Goal: Task Accomplishment & Management: Complete application form

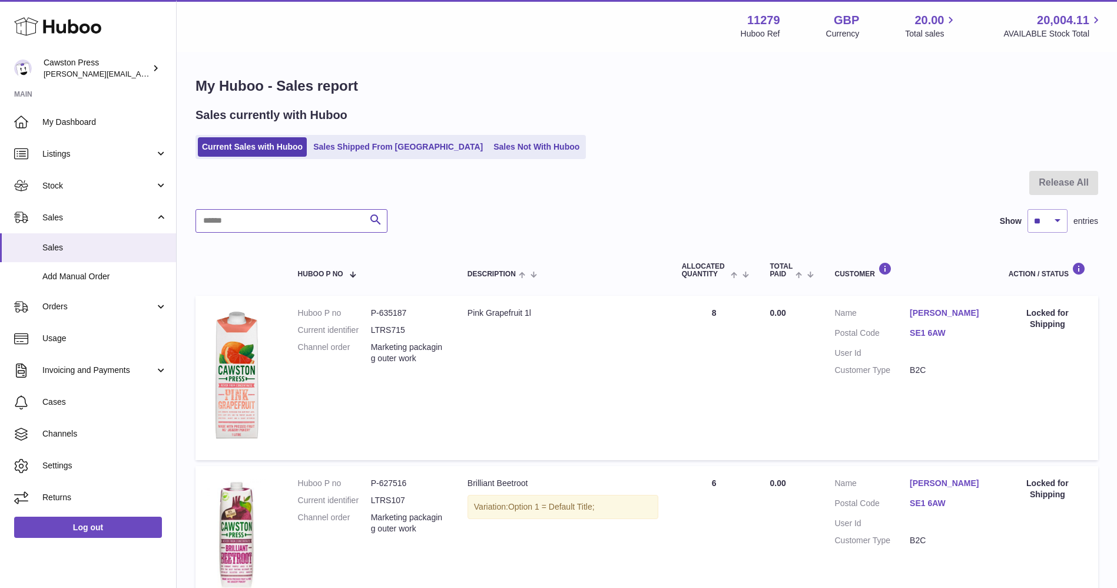
click at [258, 217] on input "text" at bounding box center [292, 221] width 192 height 24
type input "******"
drag, startPoint x: 409, startPoint y: 312, endPoint x: 369, endPoint y: 311, distance: 40.6
click at [369, 311] on dl "Huboo P no P-635187 Current identifier LTRS715 Channel order Marketing packagin…" at bounding box center [371, 338] width 146 height 62
click at [495, 355] on td "Description Pink Grapefruit 1l" at bounding box center [563, 378] width 214 height 164
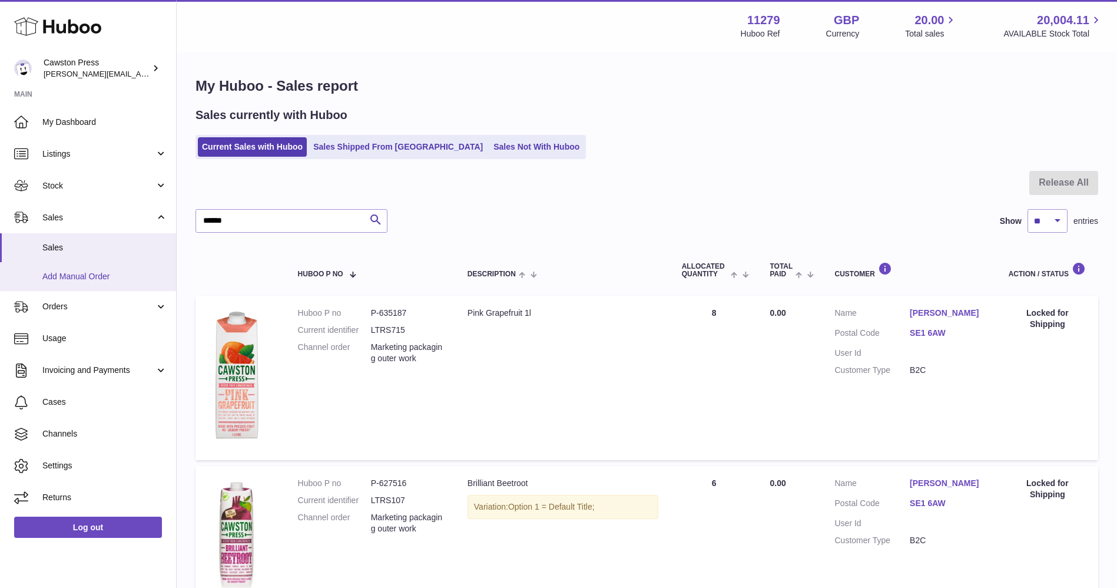
drag, startPoint x: 95, startPoint y: 273, endPoint x: 127, endPoint y: 273, distance: 31.8
click at [95, 273] on span "Add Manual Order" at bounding box center [104, 276] width 125 height 11
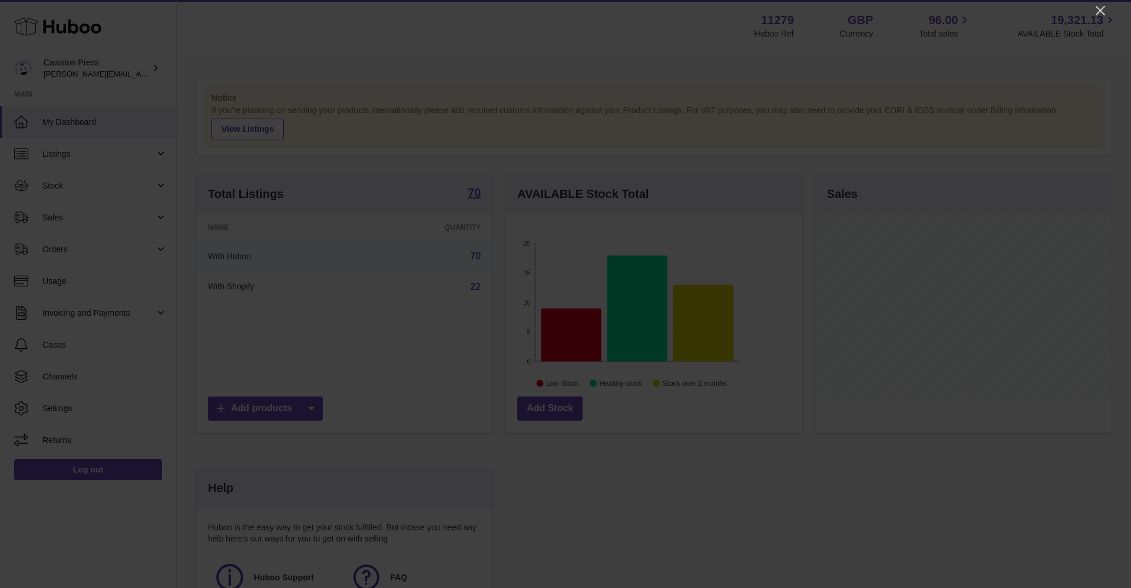
scroll to position [184, 297]
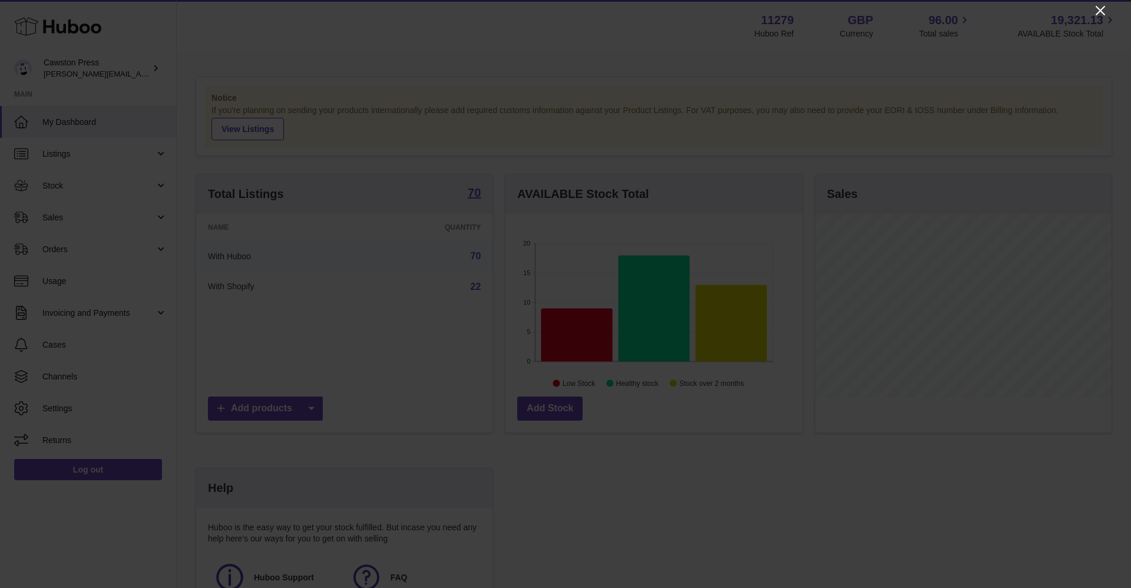
click at [753, 12] on icon "Close" at bounding box center [1100, 11] width 14 height 14
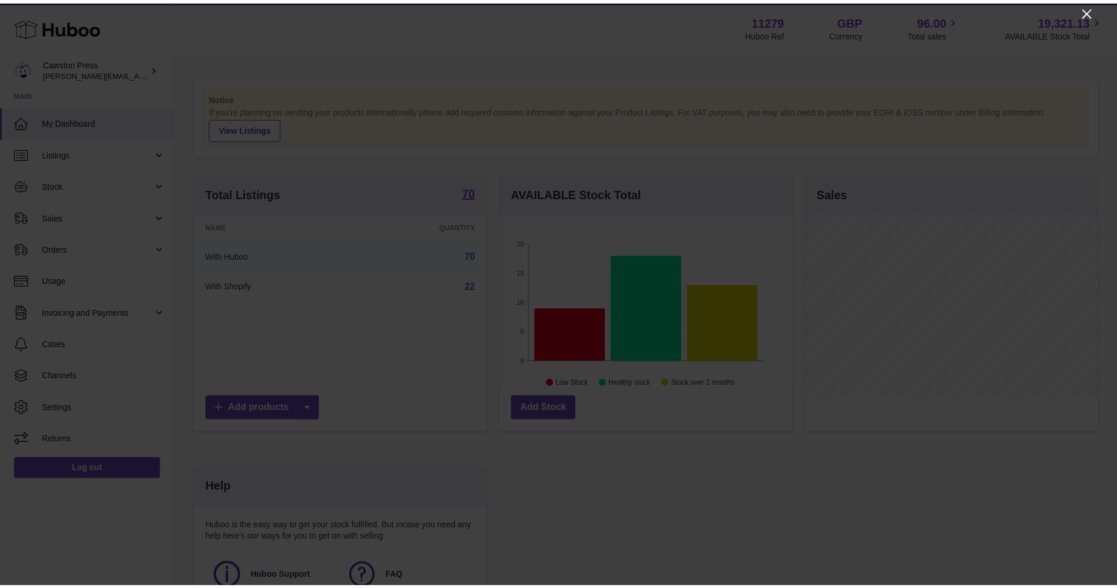
scroll to position [588770, 588662]
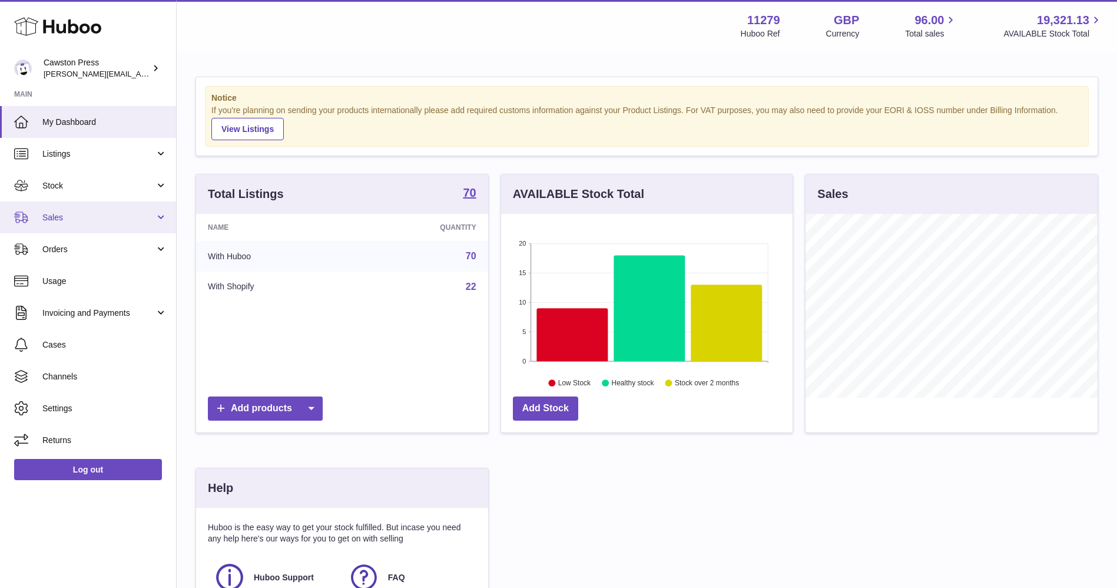
click at [106, 205] on link "Sales" at bounding box center [88, 217] width 176 height 32
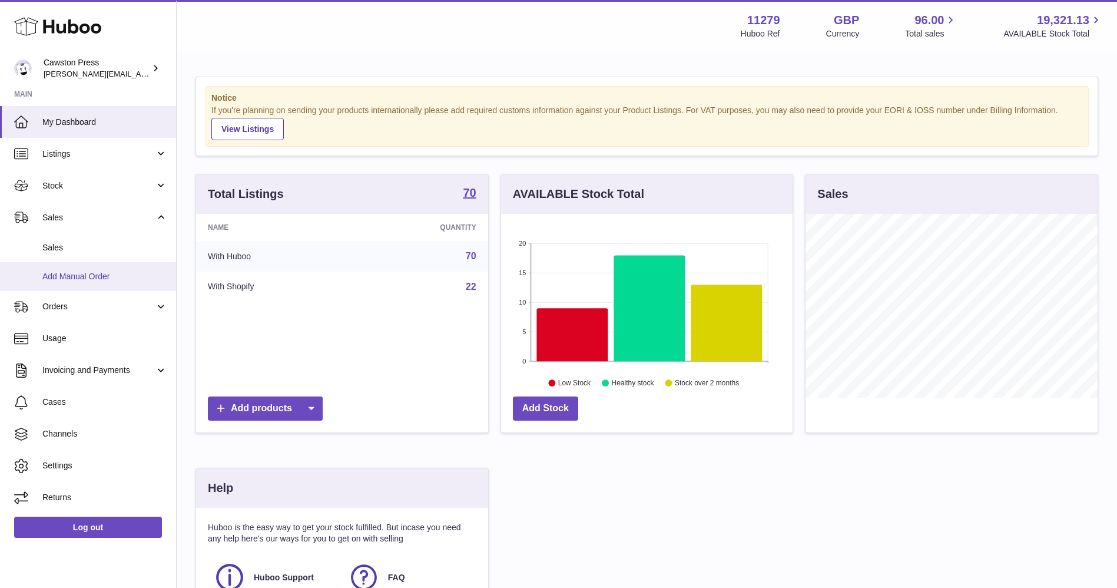
click at [82, 267] on link "Add Manual Order" at bounding box center [88, 276] width 176 height 29
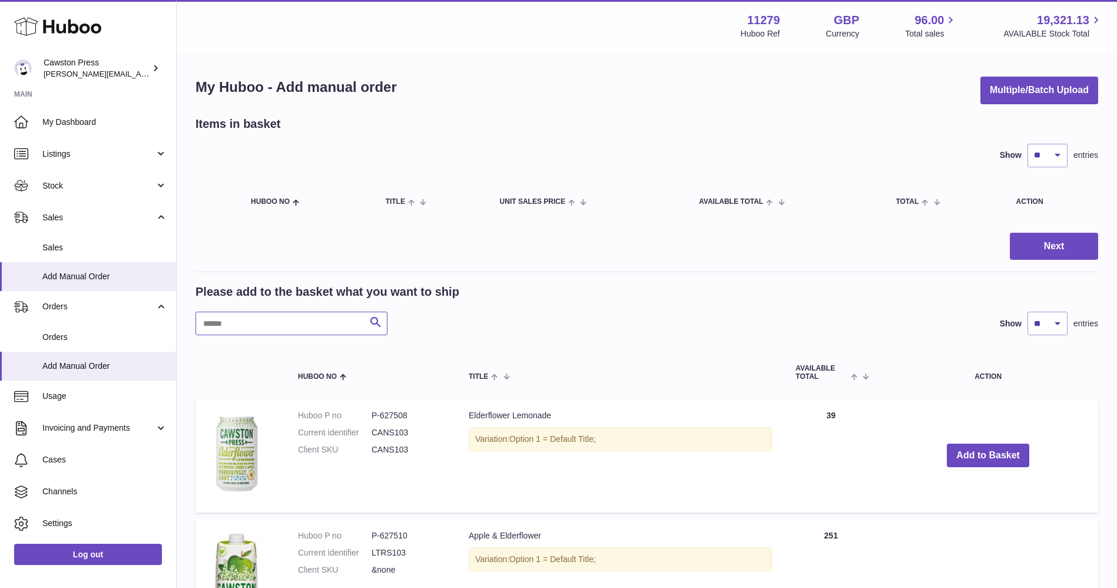
click at [284, 323] on input "text" at bounding box center [292, 324] width 192 height 24
type input "******"
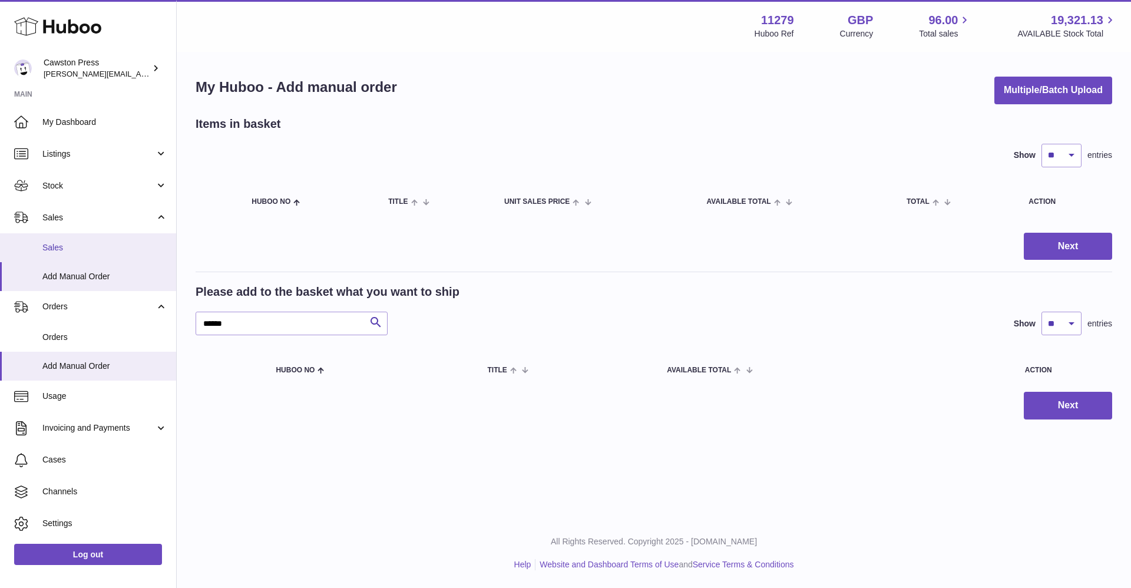
click at [59, 248] on span "Sales" at bounding box center [104, 247] width 125 height 11
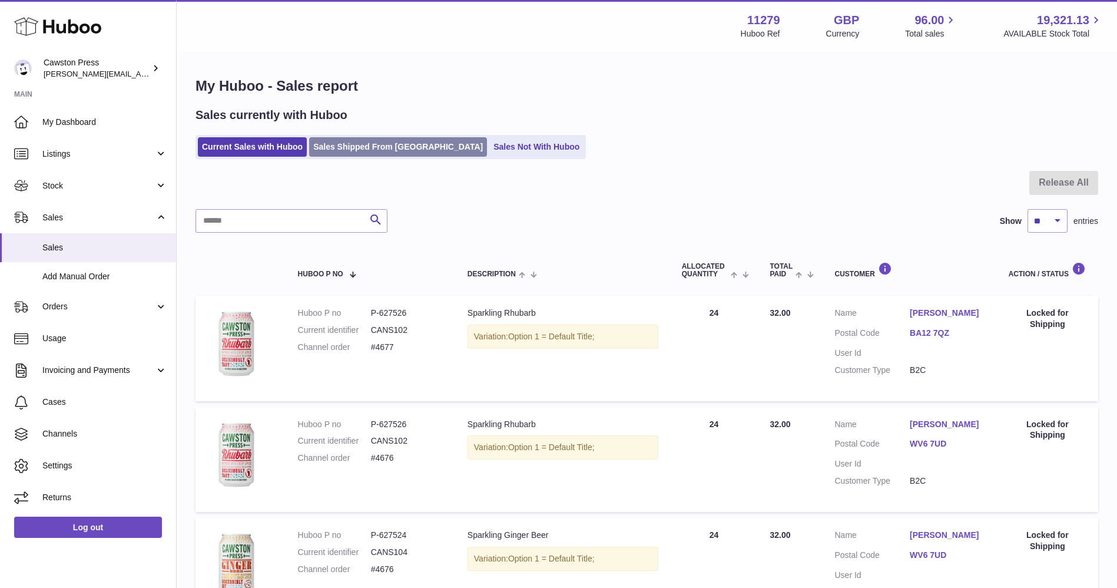
click at [355, 144] on link "Sales Shipped From Huboo" at bounding box center [398, 146] width 178 height 19
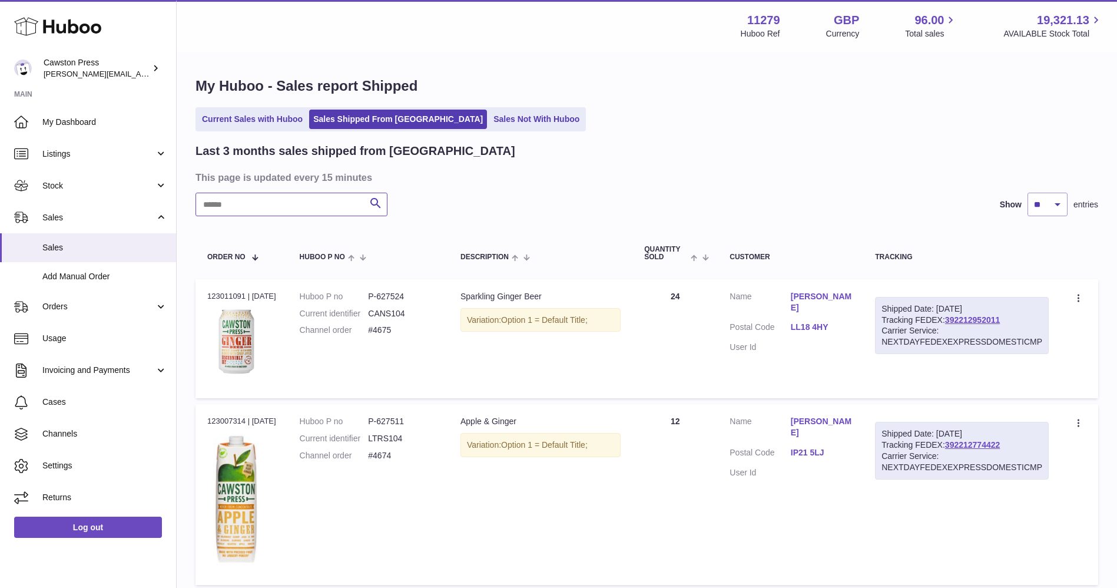
click at [286, 205] on input "text" at bounding box center [292, 205] width 192 height 24
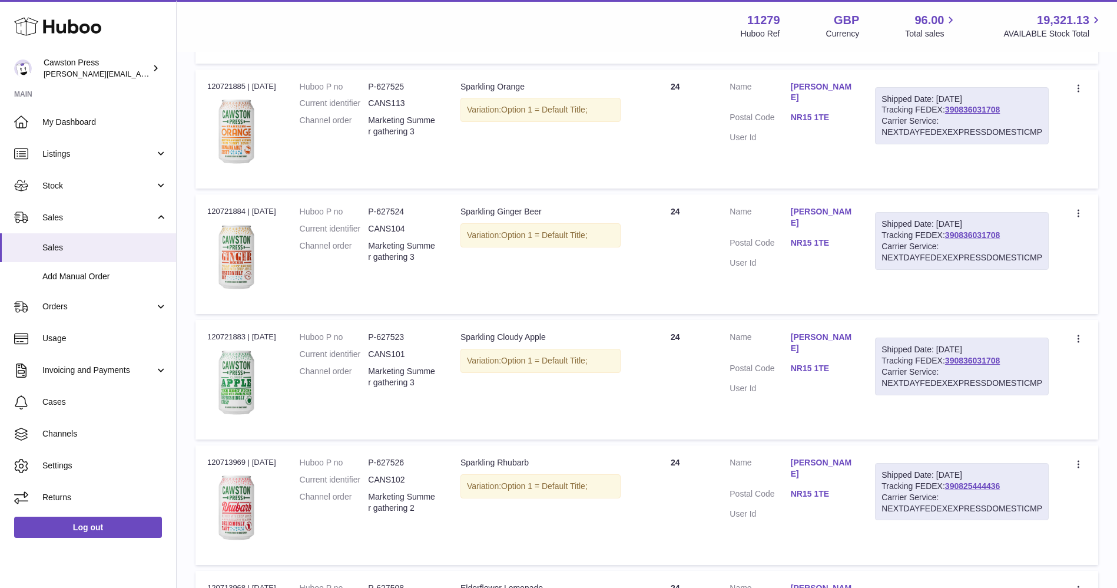
scroll to position [795, 0]
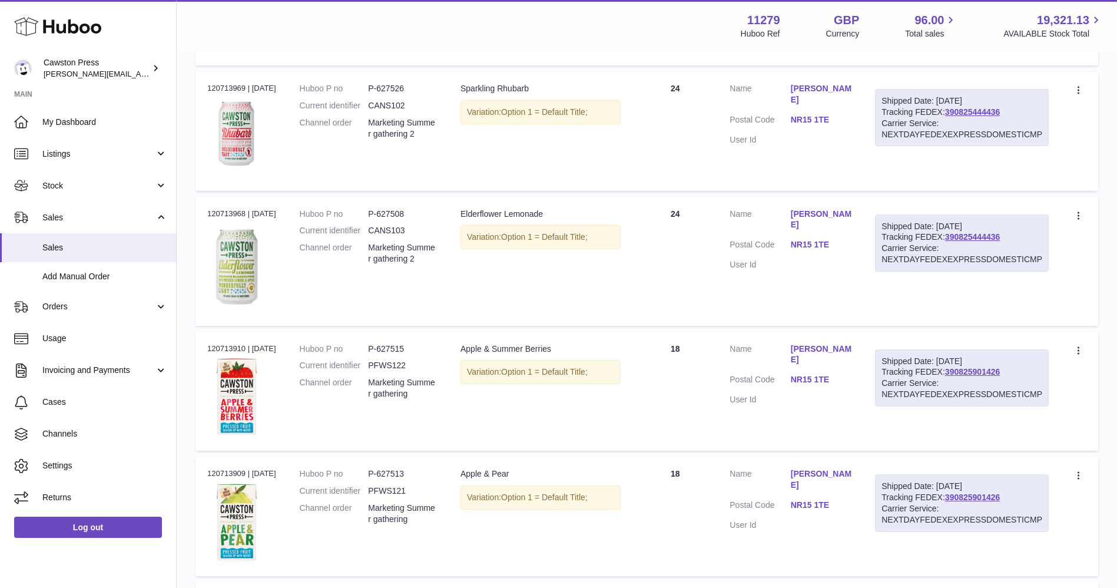
drag, startPoint x: 1112, startPoint y: 353, endPoint x: 1121, endPoint y: 524, distance: 170.5
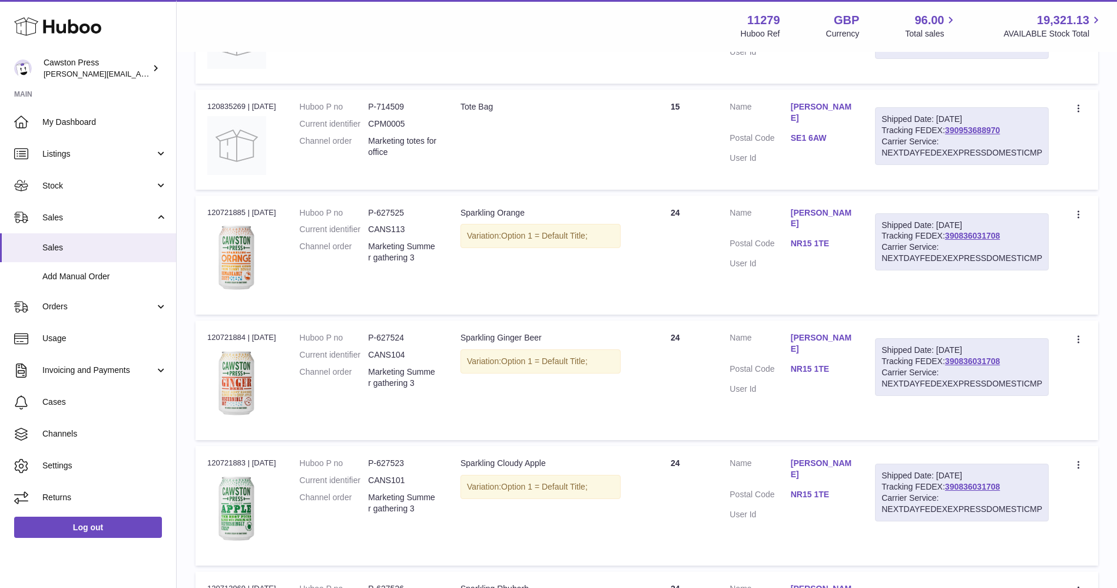
scroll to position [0, 0]
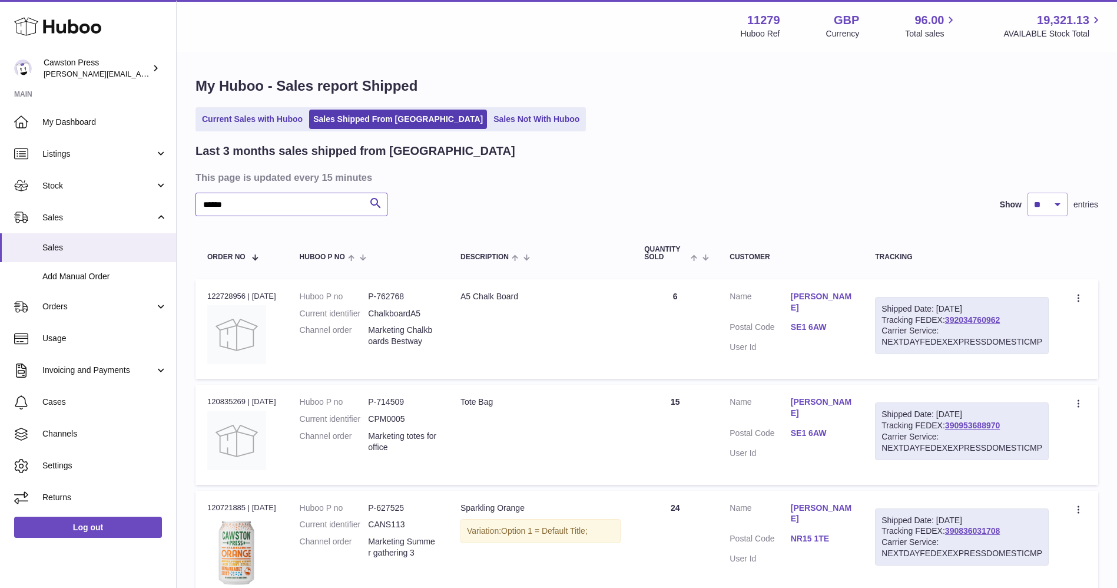
click at [290, 206] on input "******" at bounding box center [292, 205] width 192 height 24
drag, startPoint x: 290, startPoint y: 206, endPoint x: 135, endPoint y: 205, distance: 154.9
type input "*****"
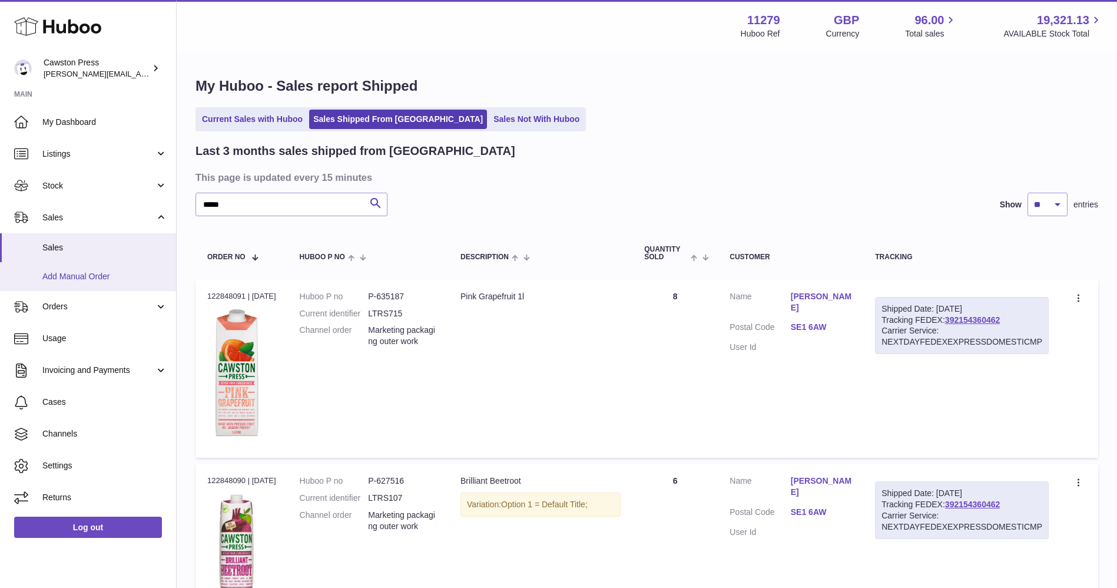
click at [81, 273] on span "Add Manual Order" at bounding box center [104, 276] width 125 height 11
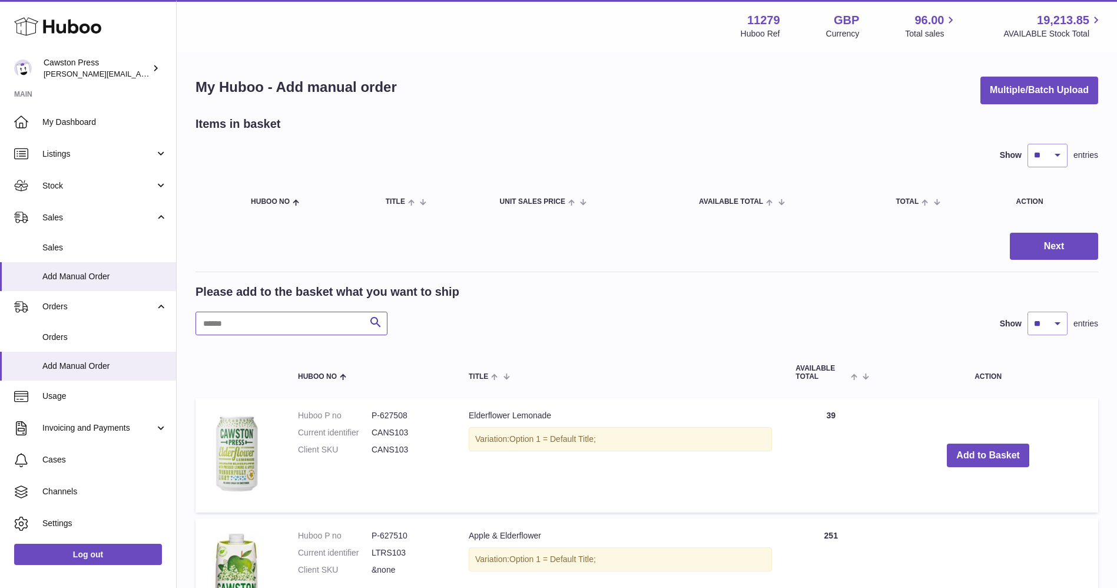
drag, startPoint x: 232, startPoint y: 331, endPoint x: 239, endPoint y: 332, distance: 7.1
click at [231, 332] on input "text" at bounding box center [292, 324] width 192 height 24
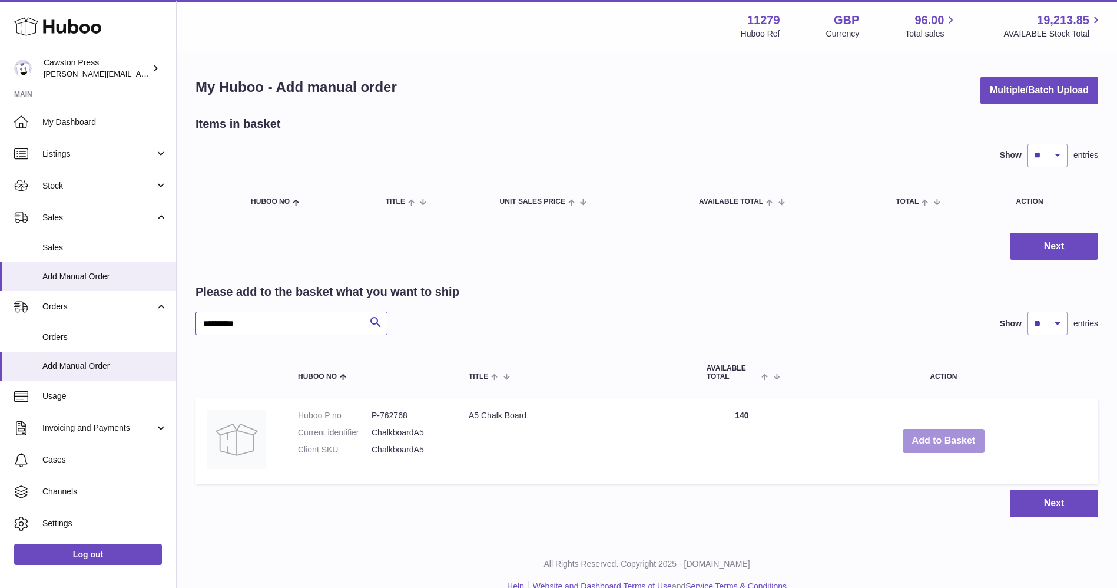
type input "**********"
click at [927, 438] on button "Add to Basket" at bounding box center [944, 441] width 82 height 24
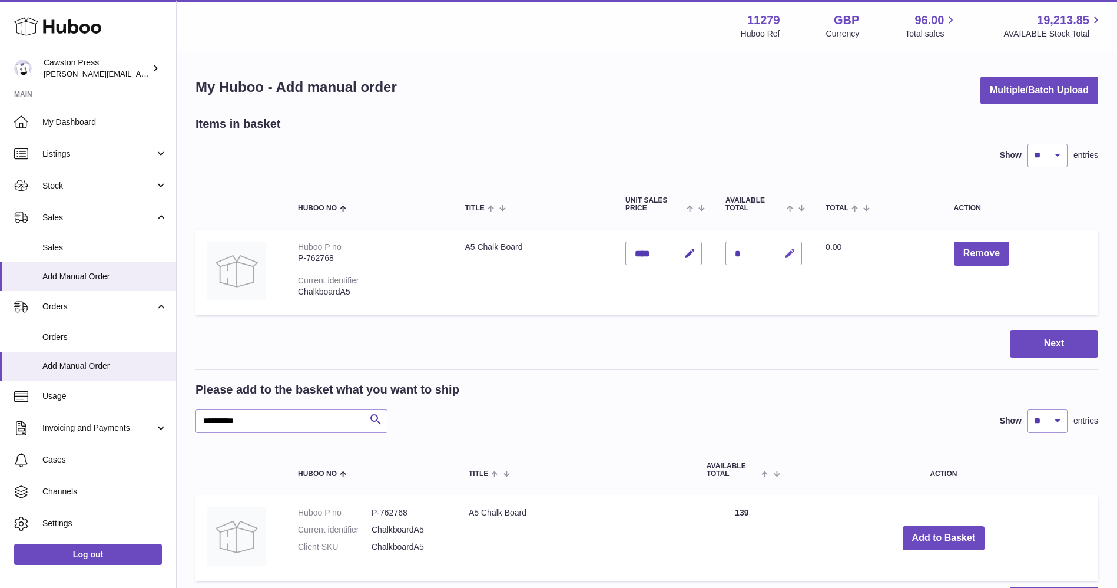
click at [793, 249] on icon "button" at bounding box center [790, 253] width 12 height 12
drag, startPoint x: 752, startPoint y: 250, endPoint x: 731, endPoint y: 250, distance: 20.0
click at [731, 250] on div "*" at bounding box center [764, 253] width 77 height 24
click at [746, 252] on input "*" at bounding box center [764, 253] width 77 height 24
type input "*"
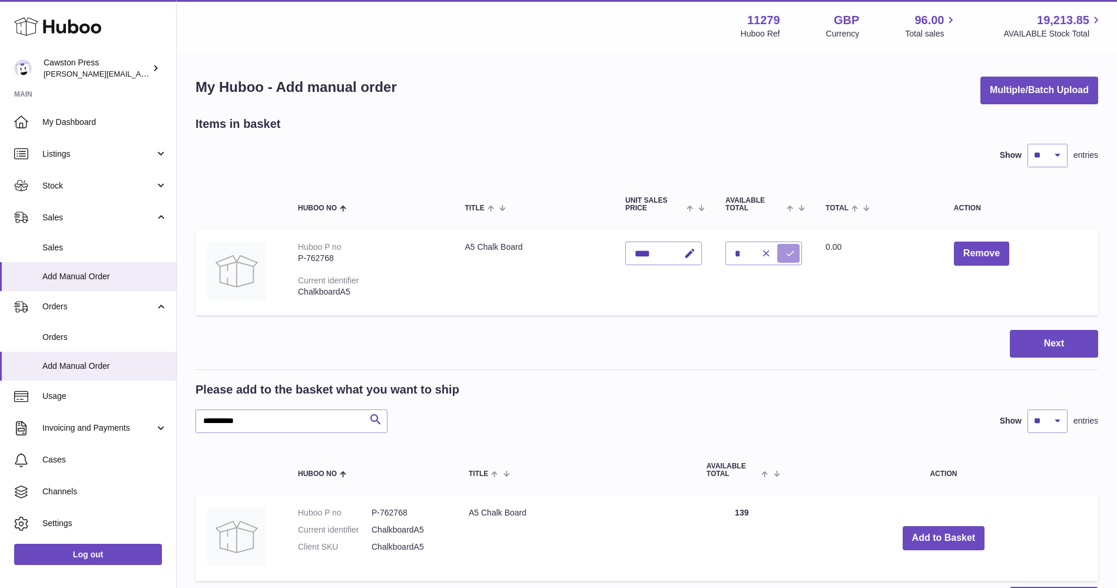
click at [795, 255] on icon "submit" at bounding box center [790, 253] width 11 height 11
click at [1041, 345] on button "Next" at bounding box center [1054, 344] width 88 height 28
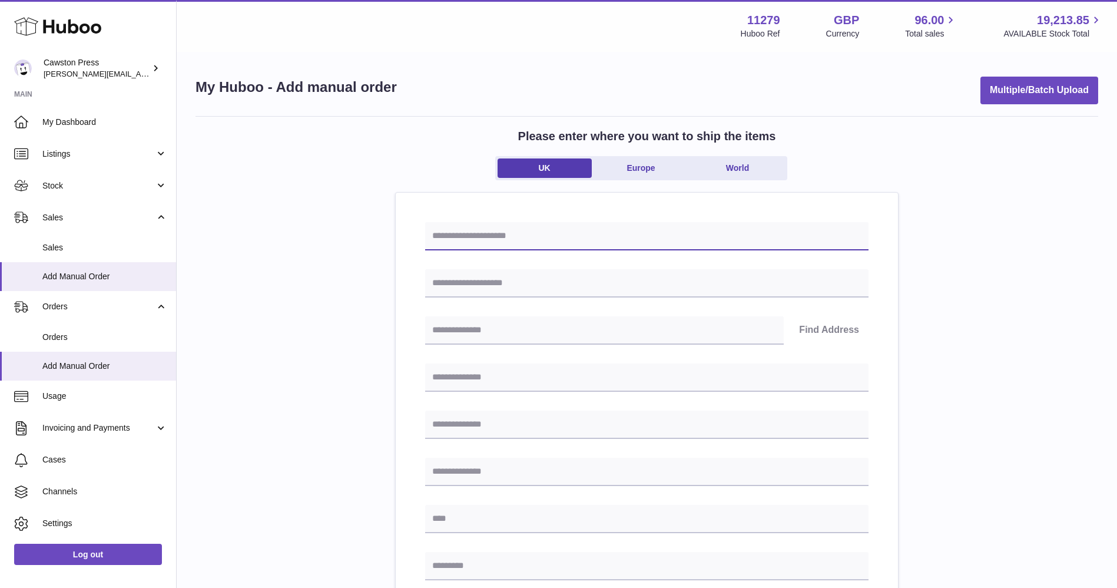
click at [479, 237] on input "text" at bounding box center [646, 236] width 443 height 28
type input "*"
type input "*********"
